Goal: Task Accomplishment & Management: Find specific page/section

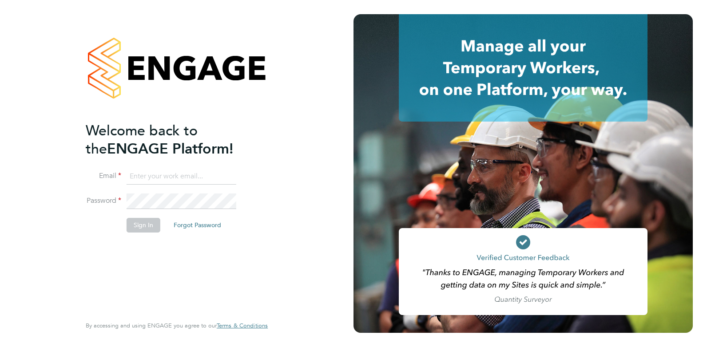
click at [159, 169] on input at bounding box center [182, 177] width 110 height 16
type input "ellie@omniapeople.com"
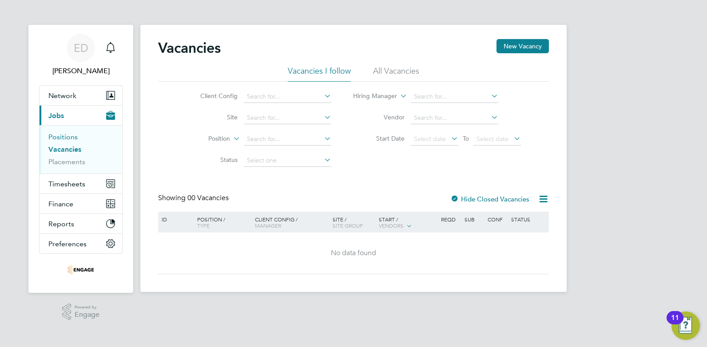
click at [76, 137] on link "Positions" at bounding box center [62, 137] width 29 height 8
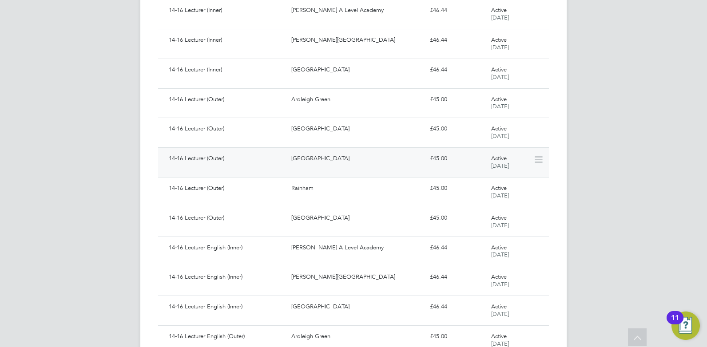
scroll to position [422, 0]
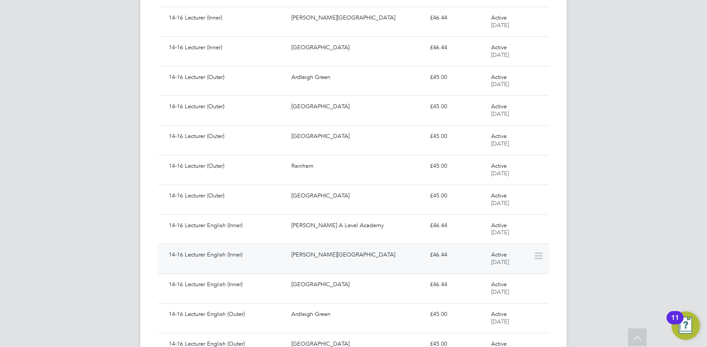
click at [298, 259] on div "[PERSON_NAME][GEOGRAPHIC_DATA]" at bounding box center [357, 255] width 138 height 15
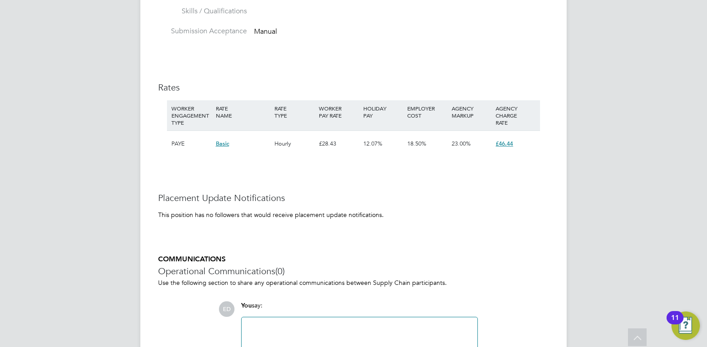
scroll to position [1580, 0]
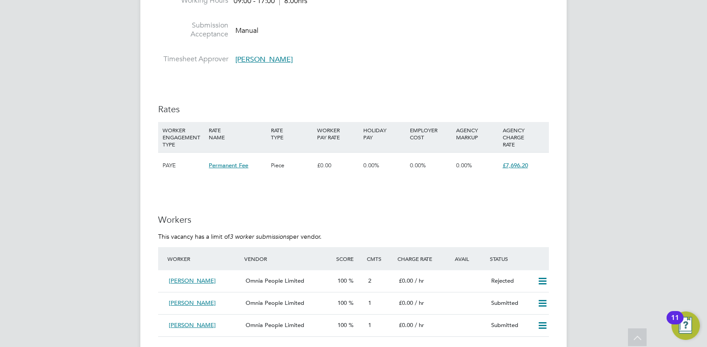
scroll to position [1121, 0]
